Goal: Find specific page/section: Find specific page/section

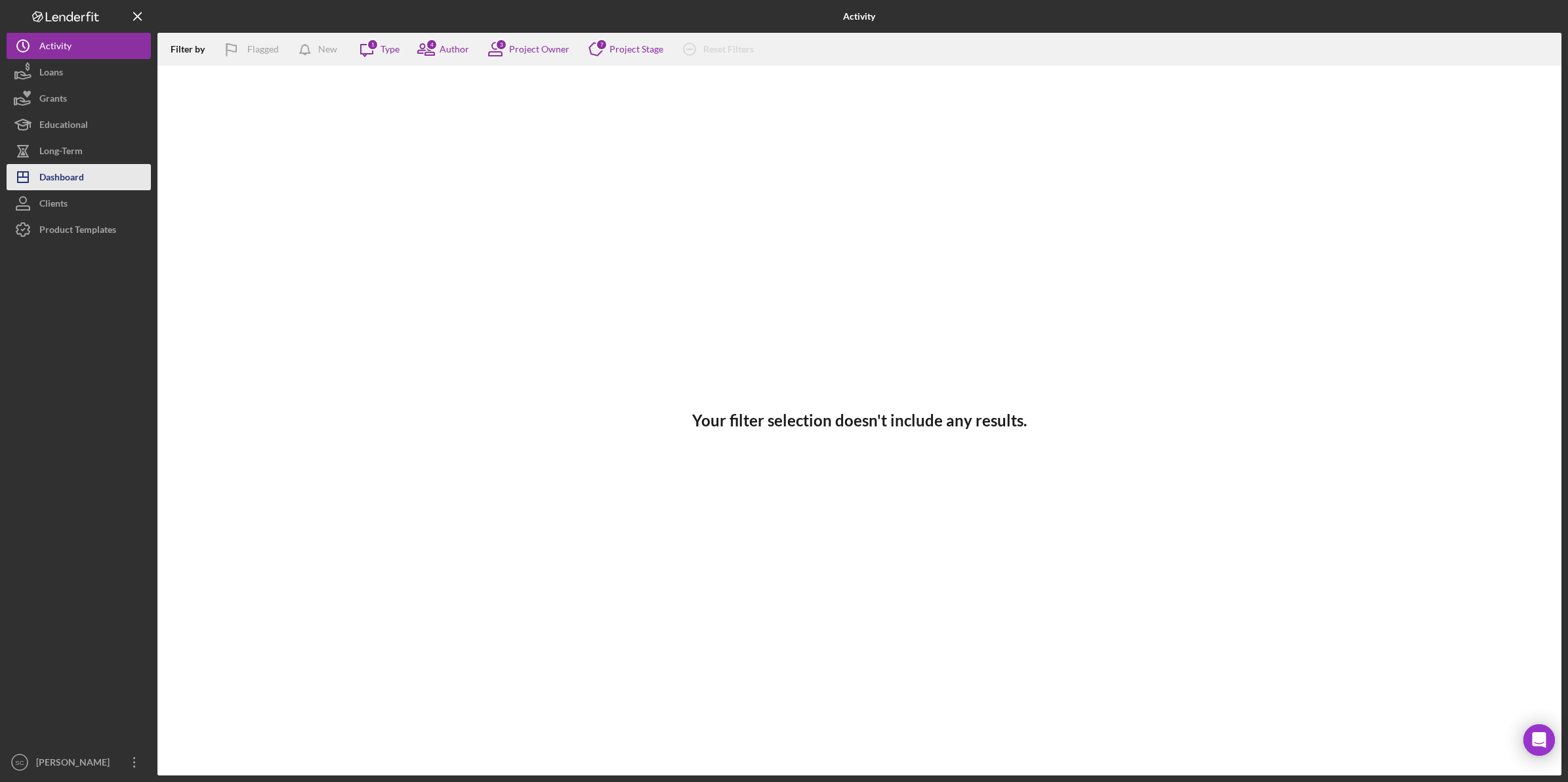
click at [73, 174] on div "Dashboard" at bounding box center [62, 179] width 44 height 30
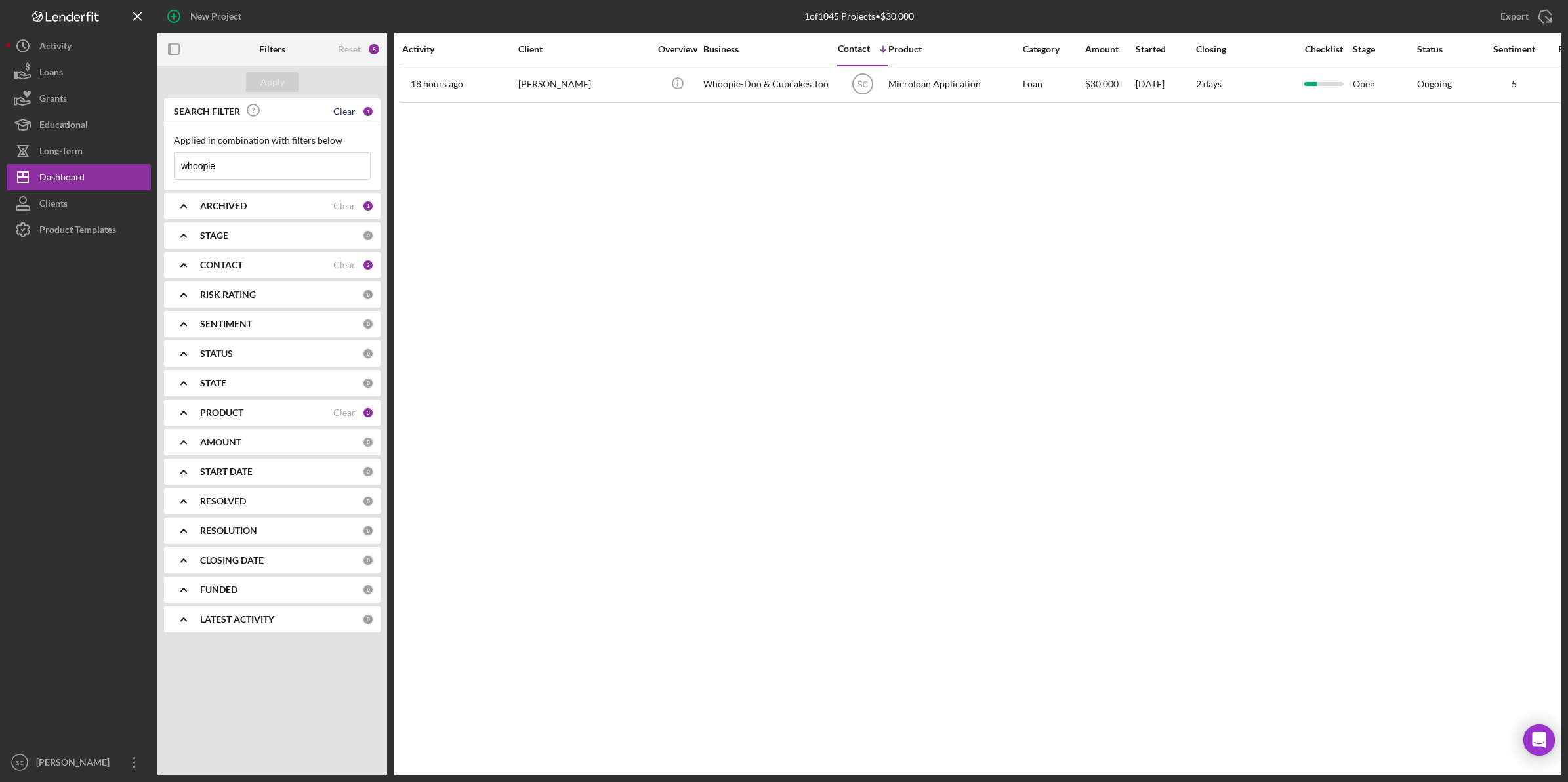
click at [348, 113] on div "Clear" at bounding box center [344, 111] width 22 height 11
click at [284, 73] on button "Apply" at bounding box center [272, 82] width 53 height 20
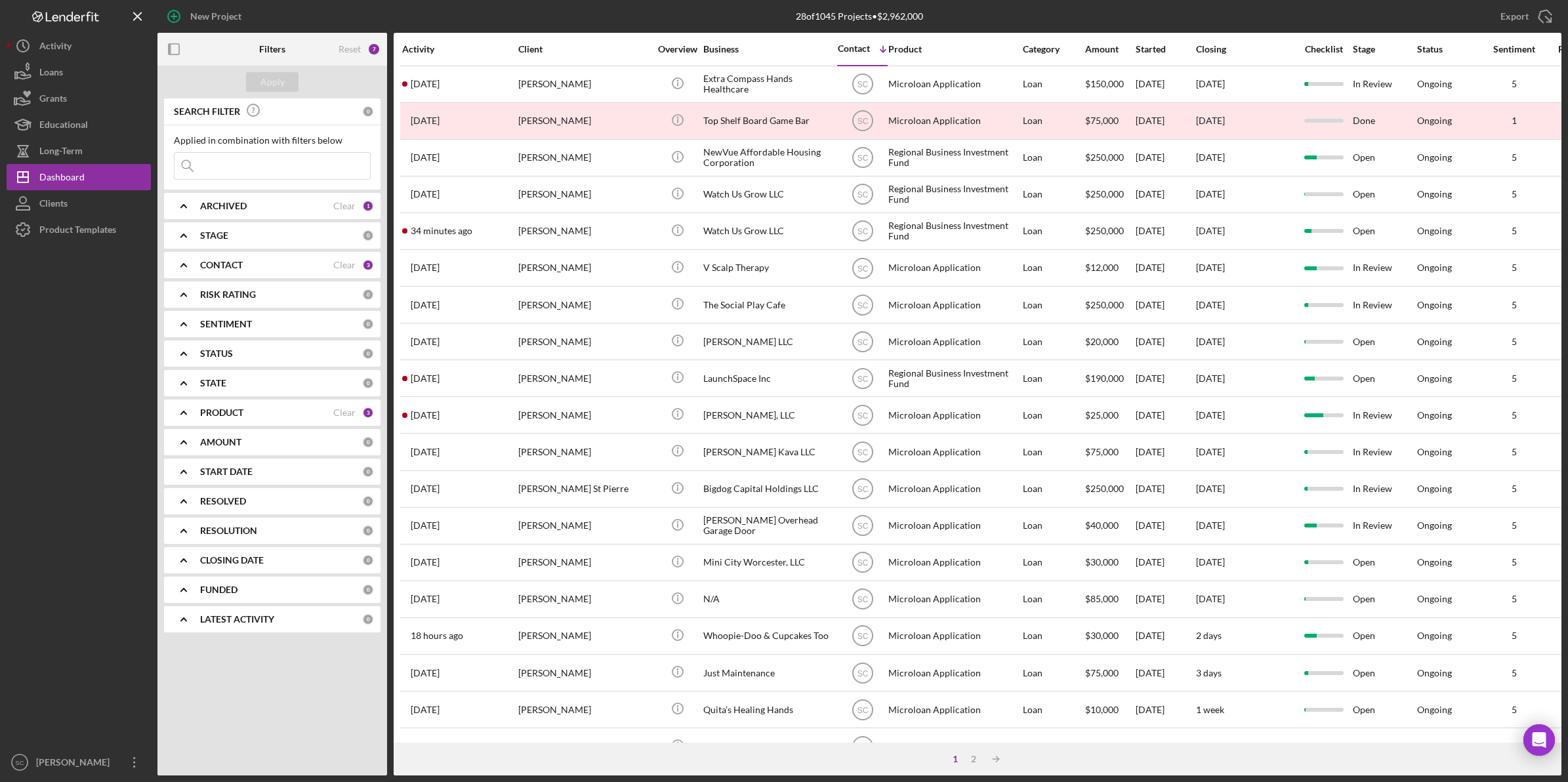
click at [228, 164] on input at bounding box center [272, 166] width 196 height 26
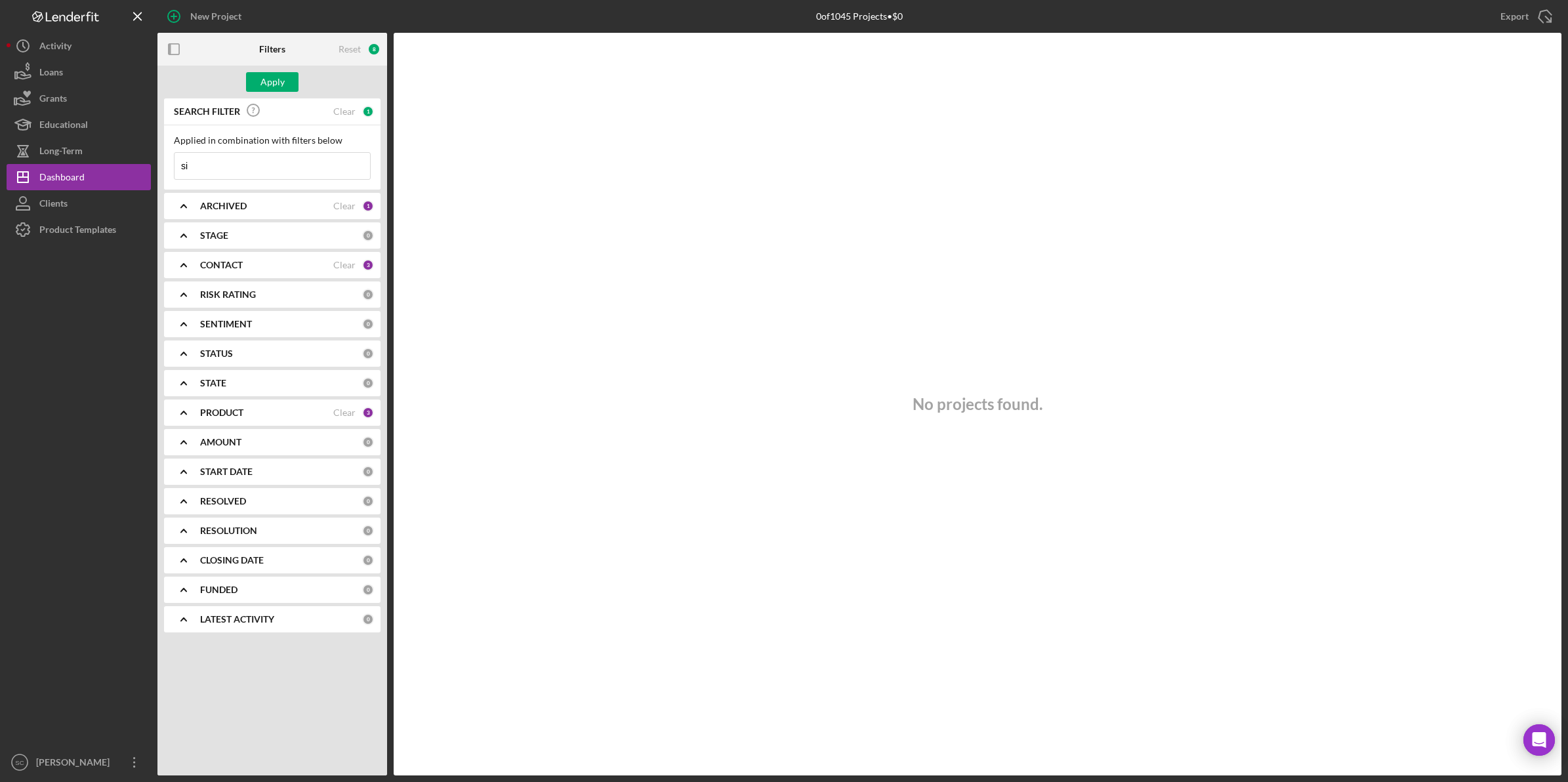
type input "s"
